Goal: Information Seeking & Learning: Learn about a topic

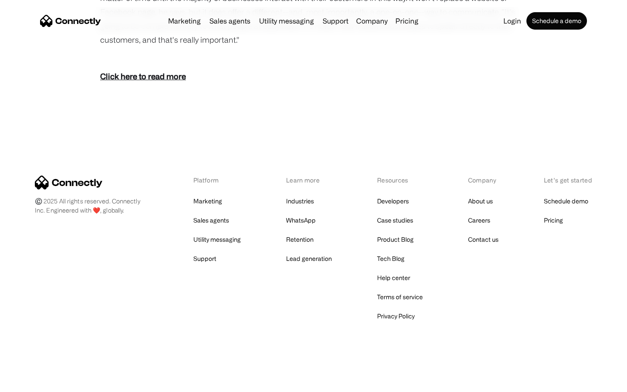
scroll to position [1257, 0]
